Goal: Use online tool/utility: Utilize a website feature to perform a specific function

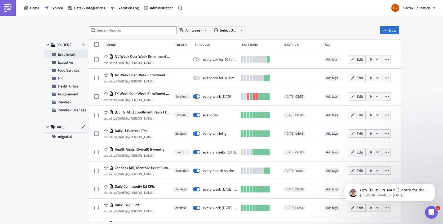
click at [64, 55] on span "Enrollment" at bounding box center [66, 54] width 17 height 6
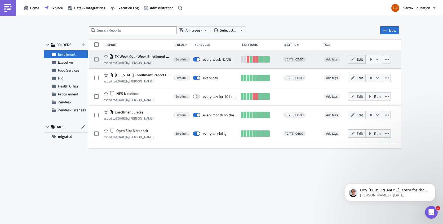
click at [363, 60] on span "Edit" at bounding box center [360, 59] width 6 height 6
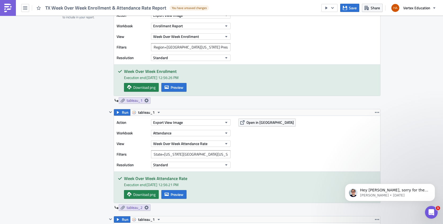
scroll to position [159, 0]
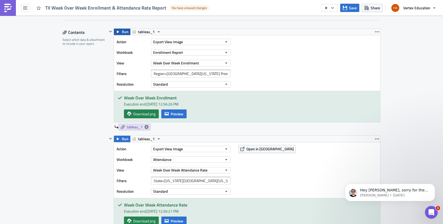
click at [122, 31] on span "Run" at bounding box center [125, 32] width 7 height 6
click at [122, 32] on span "Run" at bounding box center [125, 32] width 7 height 6
click at [179, 116] on span "Preview" at bounding box center [177, 114] width 13 height 6
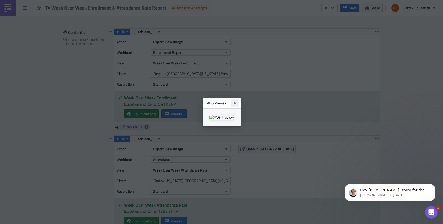
click at [236, 102] on icon "Close" at bounding box center [235, 103] width 3 height 3
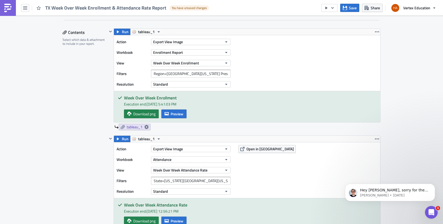
scroll to position [239, 0]
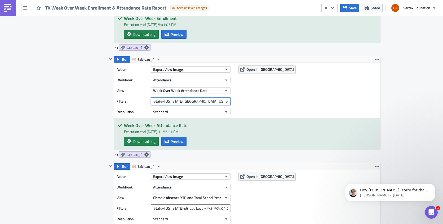
click at [225, 100] on input "State=TX&Arizona Preschool Included?=False" at bounding box center [191, 101] width 80 height 8
click at [160, 101] on input "State=TX&Arizona Preschool Included?=False&Show Grade Level=Yes" at bounding box center [191, 101] width 80 height 8
drag, startPoint x: 189, startPoint y: 101, endPoint x: 239, endPoint y: 105, distance: 50.8
click at [239, 105] on div "Action Export View Image Workbook Attendance View Week Over Week Attendance Rat…" at bounding box center [247, 91] width 266 height 56
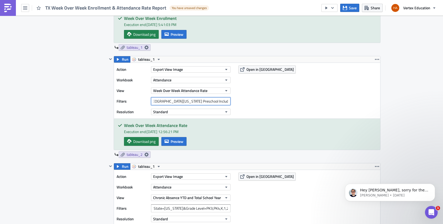
type input "State=TX&Arizona Preschool Included?=False"
click at [122, 61] on span "Run" at bounding box center [125, 59] width 7 height 6
click at [178, 141] on span "Preview" at bounding box center [177, 142] width 13 height 6
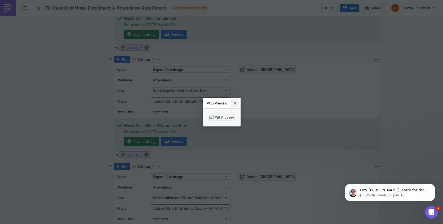
click at [237, 101] on icon "Close" at bounding box center [235, 103] width 4 height 4
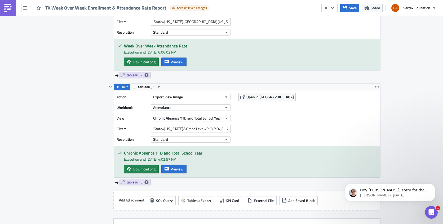
scroll to position [345, 0]
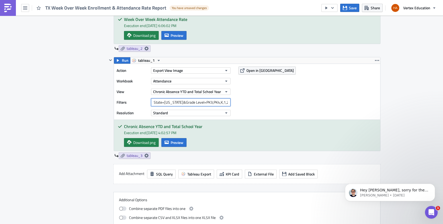
click at [202, 102] on input "State=TX&Grade Level=PK3,PK4,K,1,2,3,4,5,6,7,8,9,10,11,12" at bounding box center [191, 102] width 80 height 8
paste input "&Show Grade Level=Yes"
click at [123, 61] on span "Run" at bounding box center [125, 60] width 7 height 6
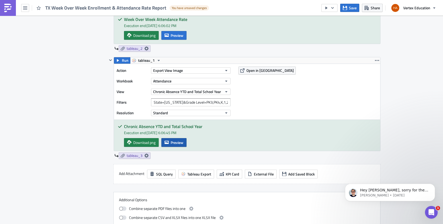
click at [170, 139] on button "Preview" at bounding box center [173, 142] width 25 height 9
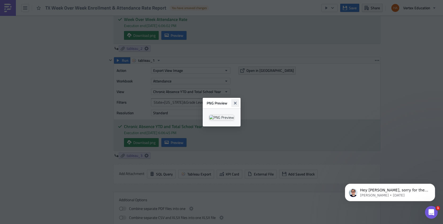
click at [236, 102] on icon "Close" at bounding box center [235, 103] width 3 height 3
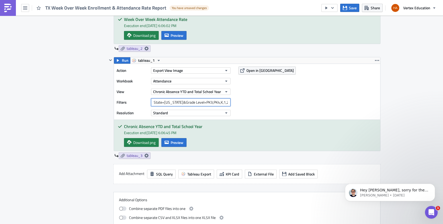
click at [212, 101] on input "State=TX&Grade Level=PK3,PK4,K,1,2,3,4,5,6,7,8,9,10,11,12&Show Grade Level=Yes" at bounding box center [191, 102] width 80 height 8
click at [122, 60] on span "Run" at bounding box center [125, 60] width 7 height 6
click at [171, 143] on span "Preview" at bounding box center [177, 143] width 13 height 6
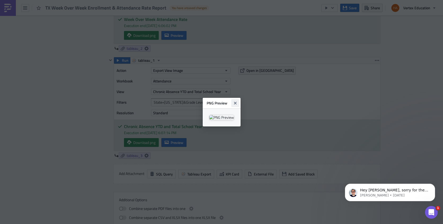
click at [237, 101] on icon "Close" at bounding box center [235, 103] width 4 height 4
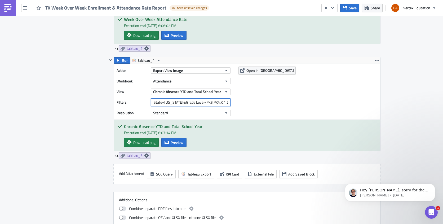
click at [210, 103] on input "State=TX&Grade Level=PK3,PK4,K,1,2,3,4,5,6,7,8,9,10,11,12&Show Grade Level=No" at bounding box center [191, 102] width 80 height 8
click at [122, 59] on span "Run" at bounding box center [125, 60] width 7 height 6
click at [176, 143] on span "Preview" at bounding box center [177, 143] width 13 height 6
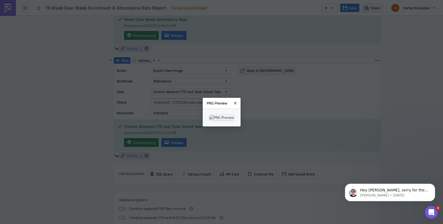
scroll to position [1, 0]
click at [236, 102] on icon "Close" at bounding box center [235, 103] width 3 height 3
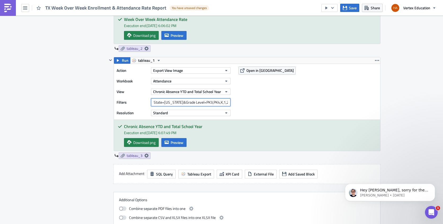
click at [178, 102] on input "State=TX&Grade Level=PK3,PK4,K,1,2,3,4,5,6,7,8,9,10,11,12&Show Grade Level=Yes" at bounding box center [191, 102] width 80 height 8
click at [215, 103] on input "State=AZ&Grade Level=PK3,PK4,K,1,2,3,4,5,6,7,8,9,10,11,12&Show Grade Level=Yes" at bounding box center [191, 102] width 80 height 8
click at [122, 60] on span "Run" at bounding box center [125, 60] width 7 height 6
click at [180, 142] on span "Preview" at bounding box center [177, 143] width 13 height 6
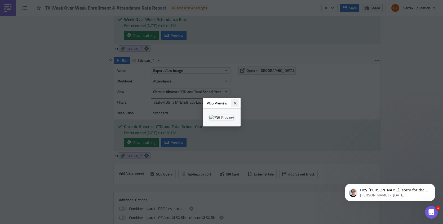
click at [237, 101] on icon "Close" at bounding box center [235, 103] width 4 height 4
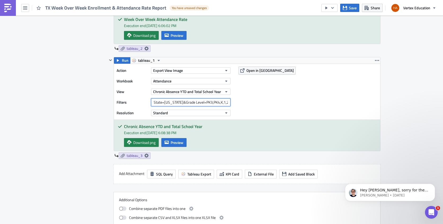
click at [162, 103] on input "State=AZ&Grade Level=PK3,PK4,K,1,2,3,4,5,6,7,8,9,10,11,12&Show Grade Level=No" at bounding box center [191, 102] width 80 height 8
drag, startPoint x: 151, startPoint y: 103, endPoint x: 275, endPoint y: 114, distance: 123.7
click at [275, 114] on div "Action Export View Image Workbook Attendance View Chronic Absence YTD and Total…" at bounding box center [247, 92] width 266 height 56
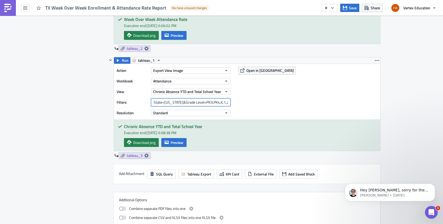
click at [162, 103] on input "State=AZ&Grade Level=PK3,PK4,K,1,2,3,4,5,6,7,8,9,10,11,12&Show Grade Level=No" at bounding box center [191, 102] width 80 height 8
click at [177, 102] on input "State=TX&Grade Level=PK3,PK4,K,1,2,3,4,5,6,7,8,9,10,11,12&Show Grade Level=No" at bounding box center [191, 102] width 80 height 8
type input "State=TX&Grade Level=PK3,PK4,K,1,2,3,4,5,6,7,8,9,10,11,12&Show Grade Level=Yes"
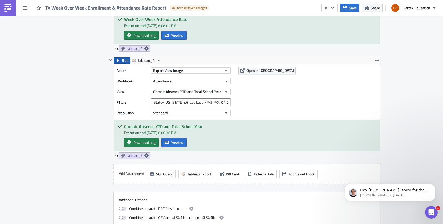
click at [122, 61] on span "Run" at bounding box center [125, 60] width 7 height 6
click at [173, 143] on span "Preview" at bounding box center [177, 143] width 13 height 6
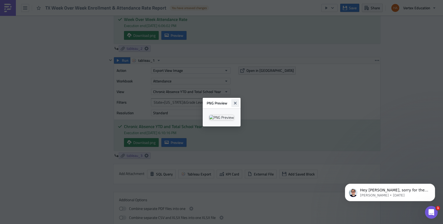
click at [236, 102] on icon "Close" at bounding box center [235, 103] width 3 height 3
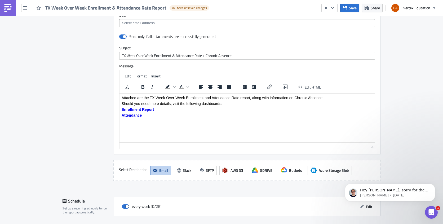
scroll to position [530, 0]
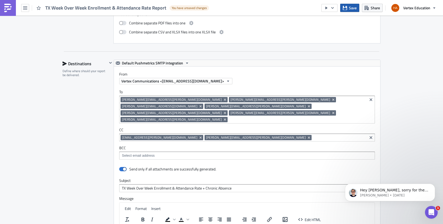
click at [350, 7] on span "Save" at bounding box center [353, 8] width 8 height 6
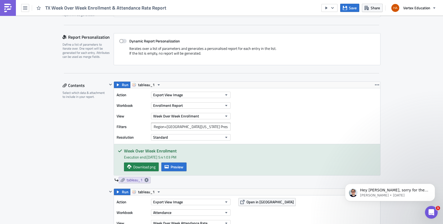
scroll to position [0, 0]
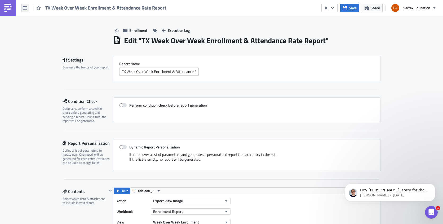
click at [24, 8] on icon "button" at bounding box center [25, 8] width 4 height 4
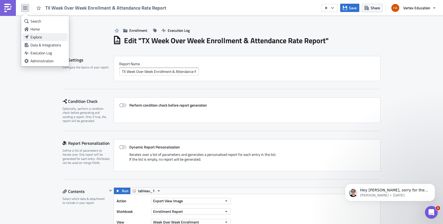
click at [38, 36] on div "Explore" at bounding box center [47, 36] width 35 height 5
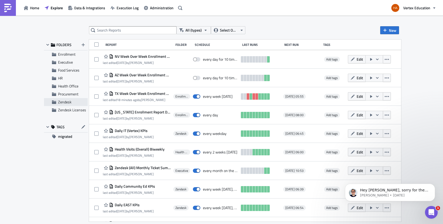
click at [68, 103] on span "Zendesk" at bounding box center [65, 102] width 14 height 6
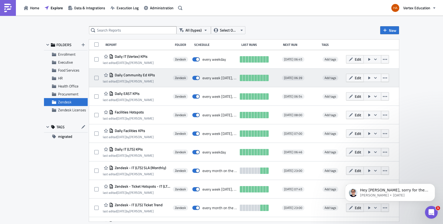
click at [135, 74] on span "Daily Community Ed KPIs" at bounding box center [134, 75] width 42 height 5
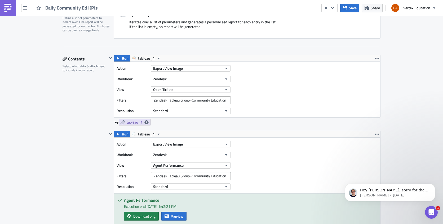
scroll to position [159, 0]
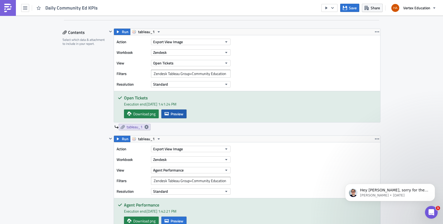
click at [173, 114] on span "Preview" at bounding box center [177, 114] width 13 height 6
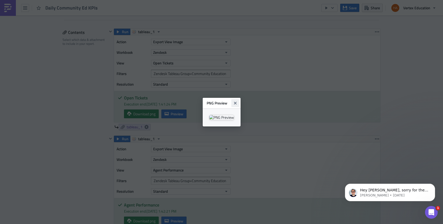
click at [237, 101] on icon "Close" at bounding box center [235, 103] width 4 height 4
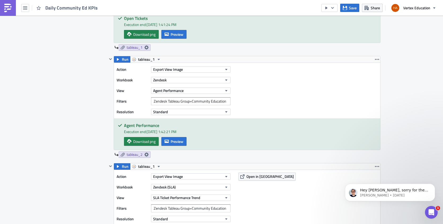
scroll to position [265, 0]
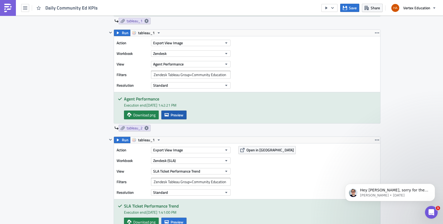
click at [176, 117] on span "Preview" at bounding box center [177, 115] width 13 height 6
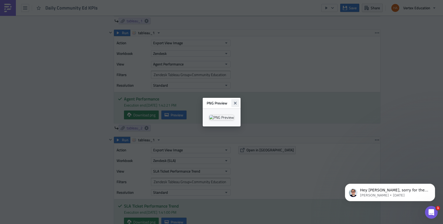
click at [236, 102] on icon "Close" at bounding box center [235, 103] width 3 height 3
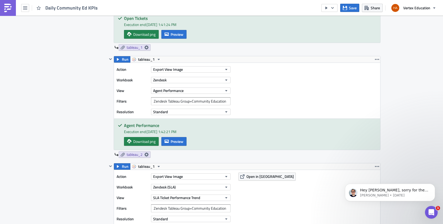
scroll to position [159, 0]
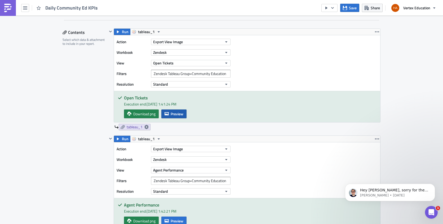
click at [177, 112] on span "Preview" at bounding box center [177, 114] width 13 height 6
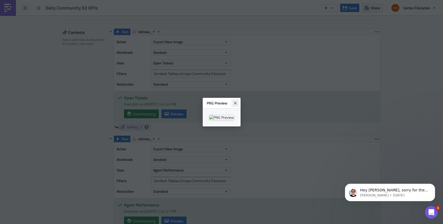
click at [236, 102] on icon "Close" at bounding box center [235, 103] width 3 height 3
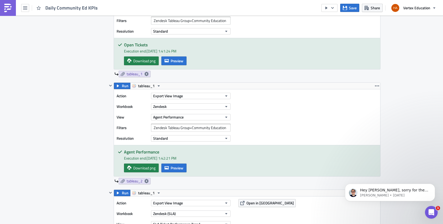
scroll to position [239, 0]
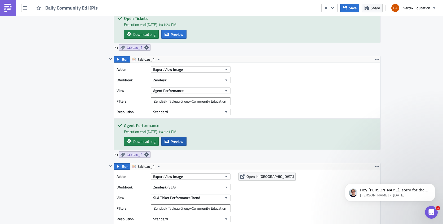
click at [176, 143] on span "Preview" at bounding box center [177, 142] width 13 height 6
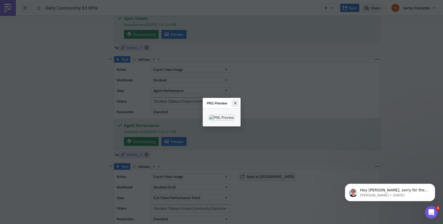
click at [237, 101] on icon "Close" at bounding box center [235, 103] width 4 height 4
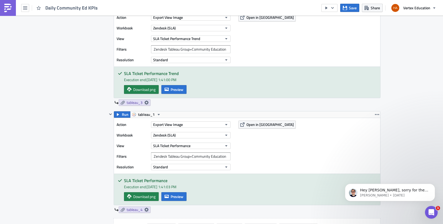
scroll to position [371, 0]
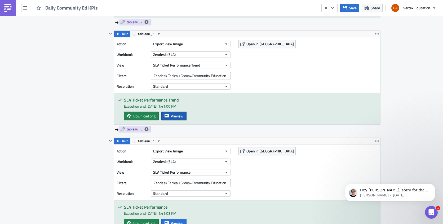
click at [177, 117] on span "Preview" at bounding box center [177, 116] width 13 height 6
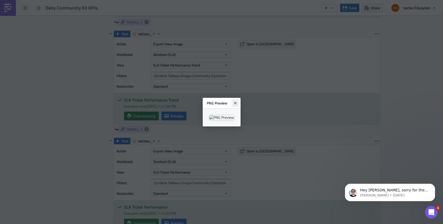
click at [236, 102] on icon "Close" at bounding box center [235, 103] width 3 height 3
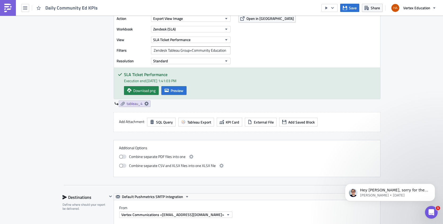
scroll to position [451, 0]
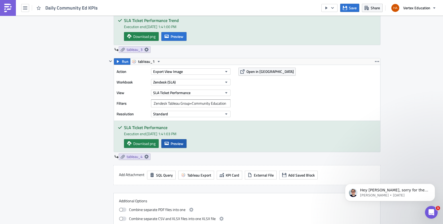
click at [176, 143] on span "Preview" at bounding box center [177, 144] width 13 height 6
